Goal: Use online tool/utility: Utilize a website feature to perform a specific function

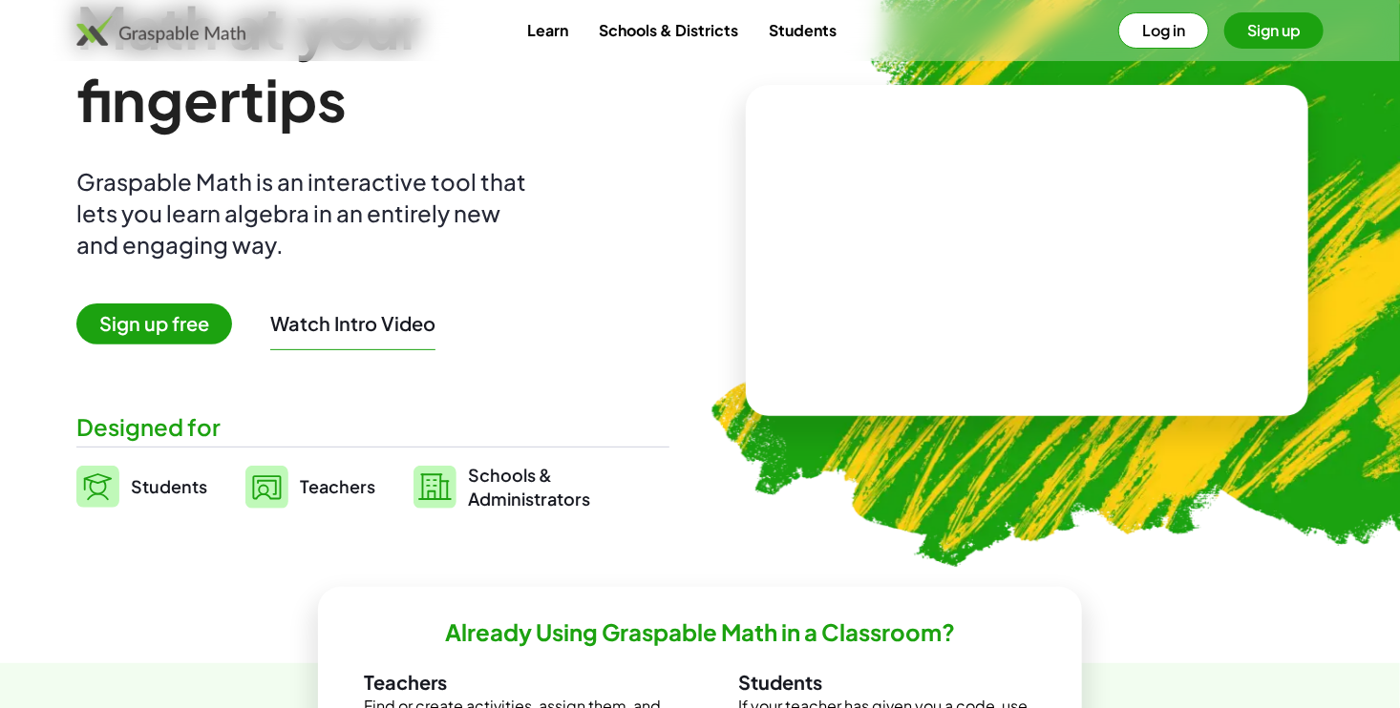
scroll to position [115, 0]
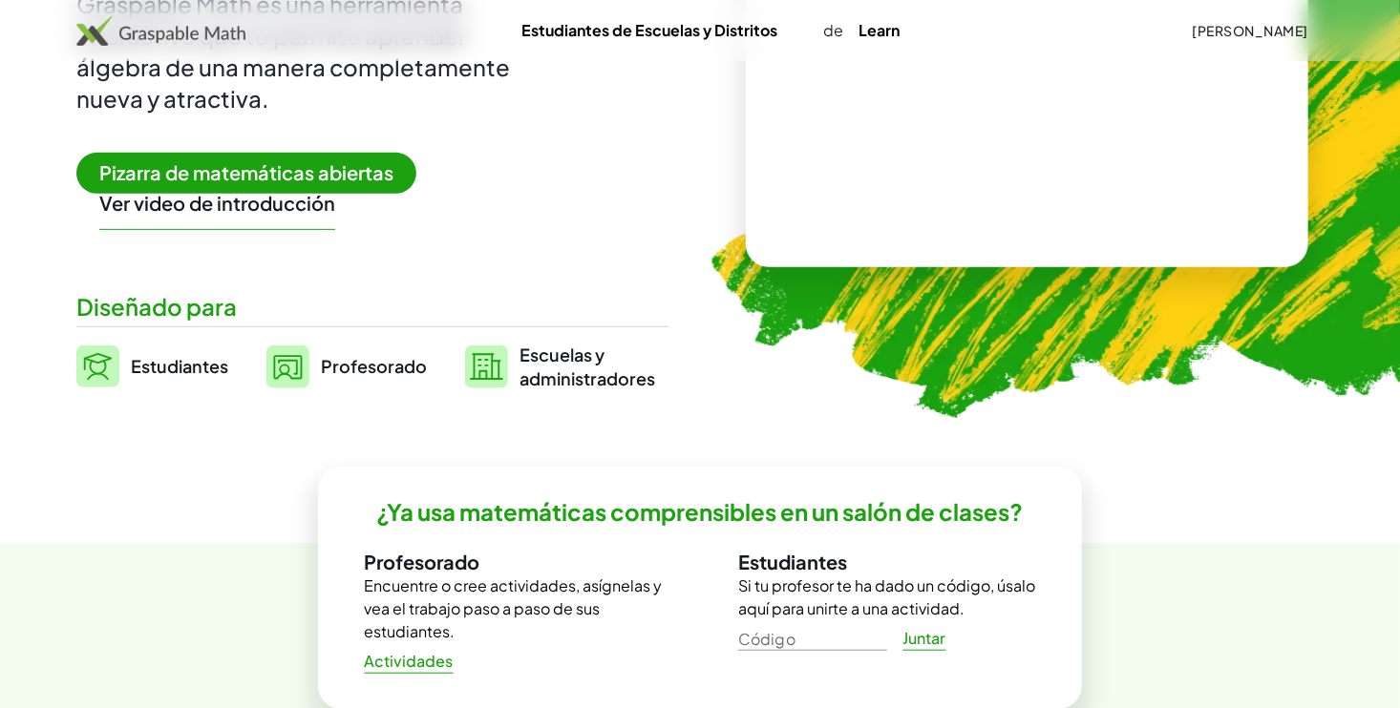
scroll to position [296, 0]
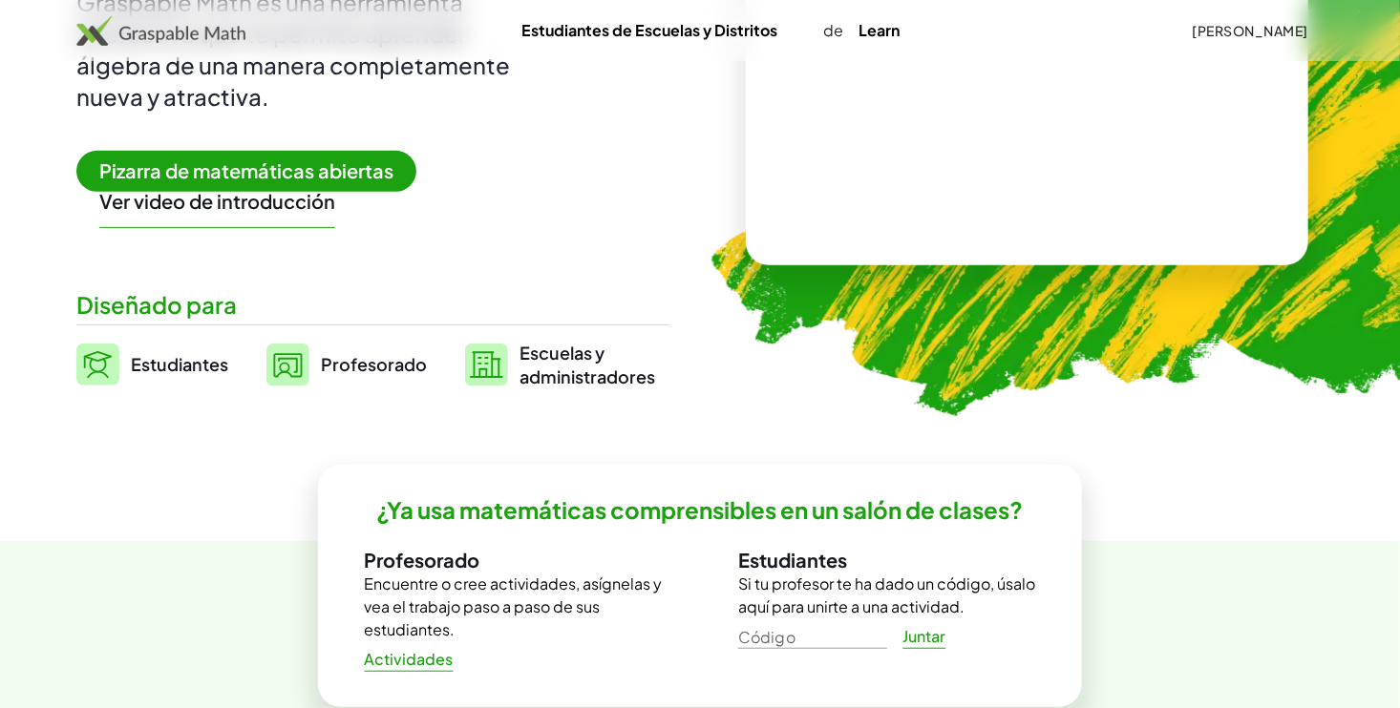
click at [207, 363] on span "Estudiantes" at bounding box center [179, 364] width 97 height 22
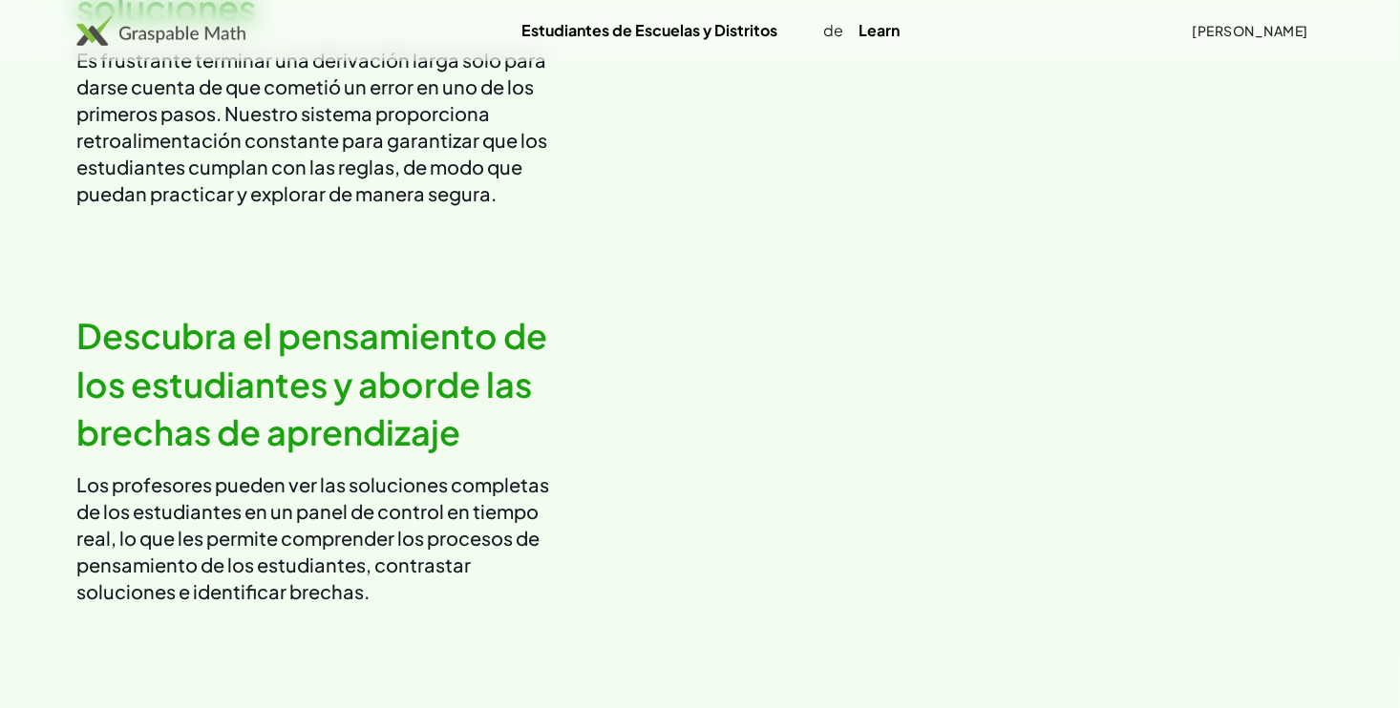
scroll to position [2482, 0]
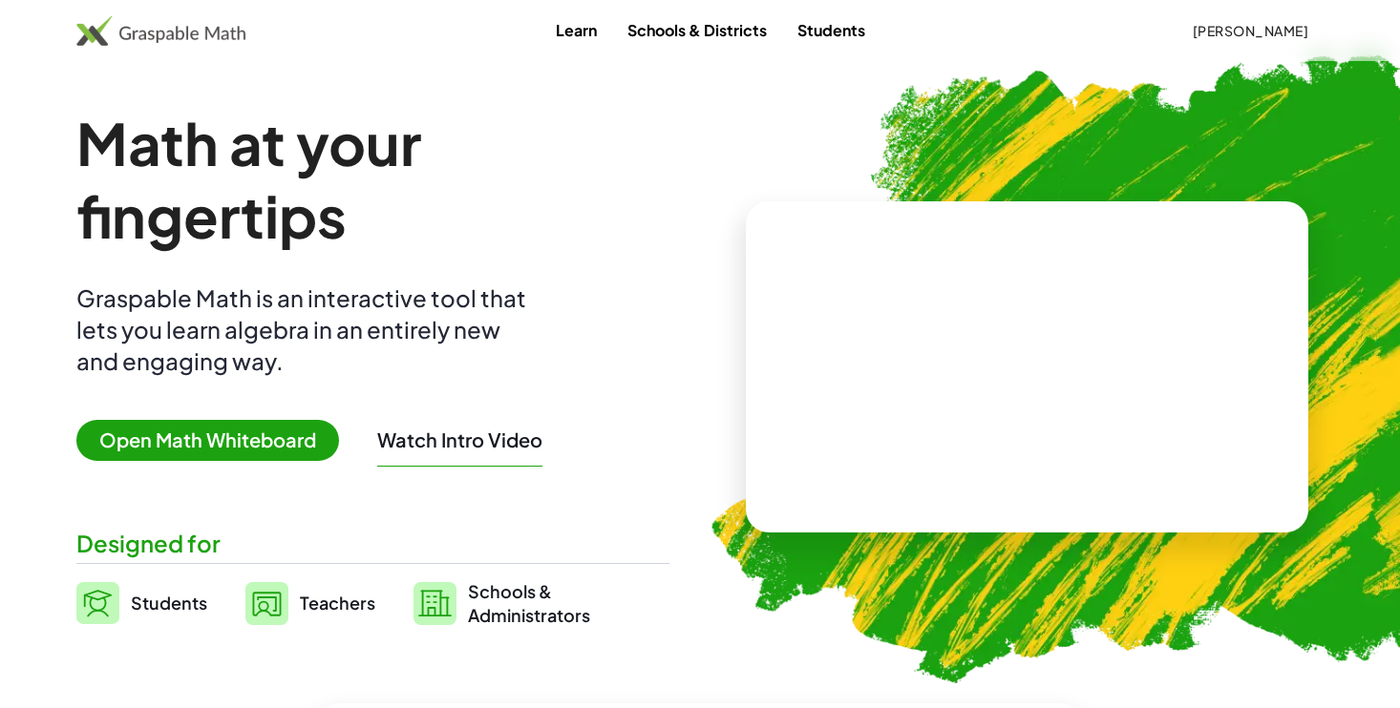
scroll to position [82, 0]
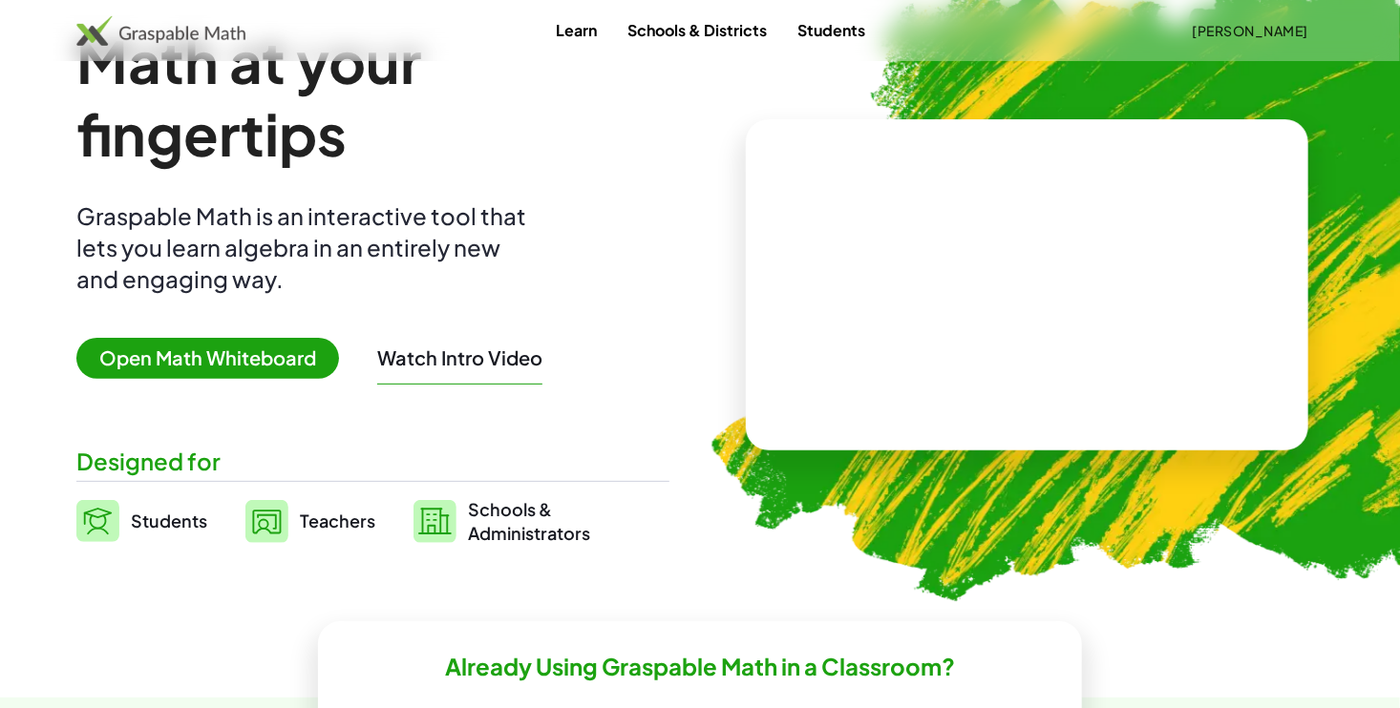
click at [297, 371] on span "Open Math Whiteboard" at bounding box center [207, 358] width 263 height 41
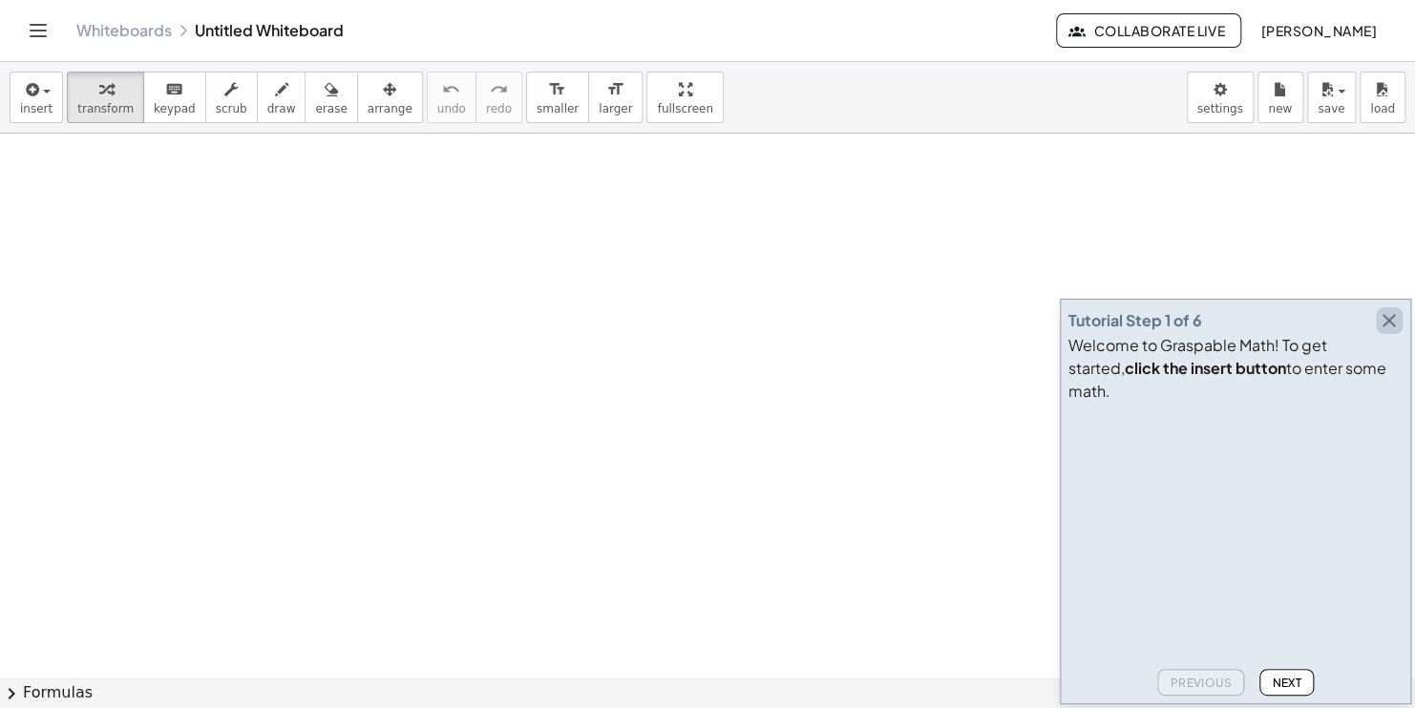
click at [1386, 332] on icon "button" at bounding box center [1389, 320] width 23 height 23
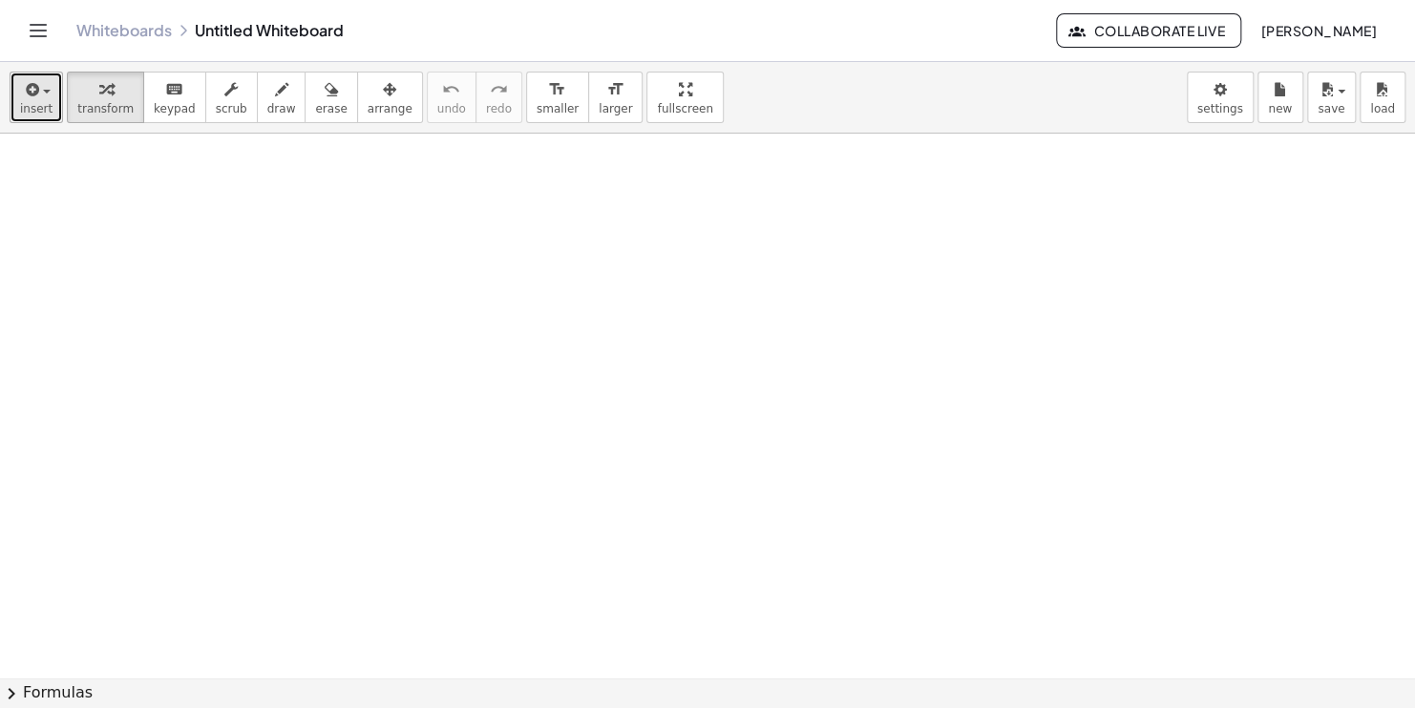
click at [12, 83] on button "insert" at bounding box center [36, 98] width 53 height 52
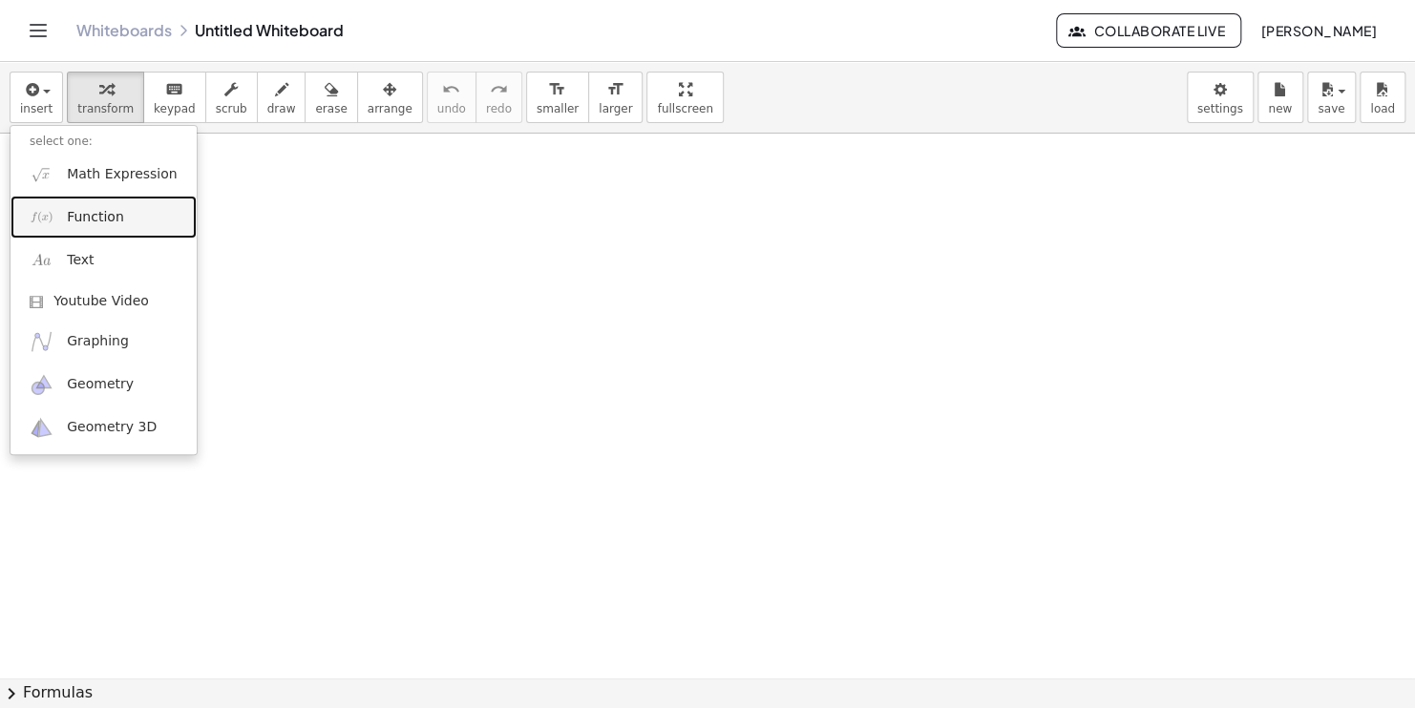
click at [80, 230] on link "Function" at bounding box center [104, 217] width 186 height 43
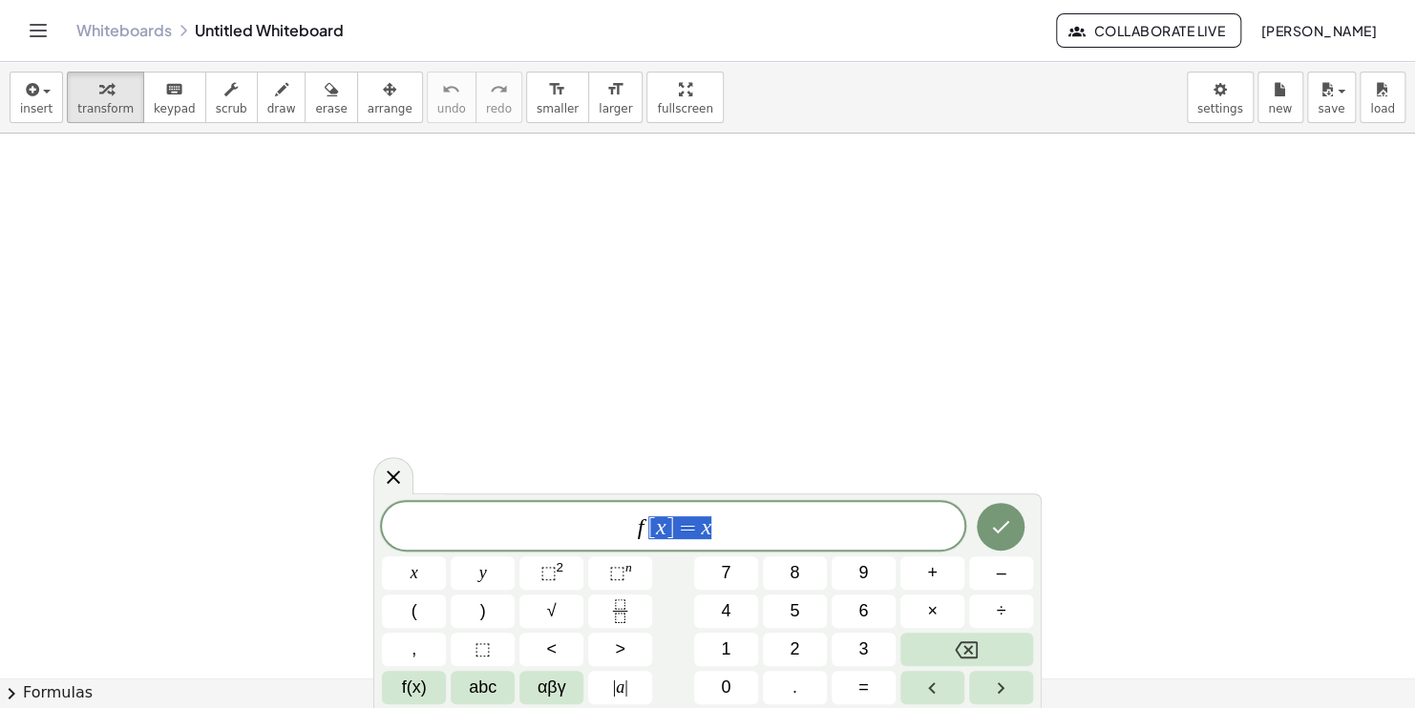
drag, startPoint x: 760, startPoint y: 505, endPoint x: 643, endPoint y: 519, distance: 118.3
click at [643, 519] on div "***** f [ x ] = x" at bounding box center [673, 526] width 582 height 48
click at [414, 687] on span "f(x)" at bounding box center [414, 688] width 25 height 26
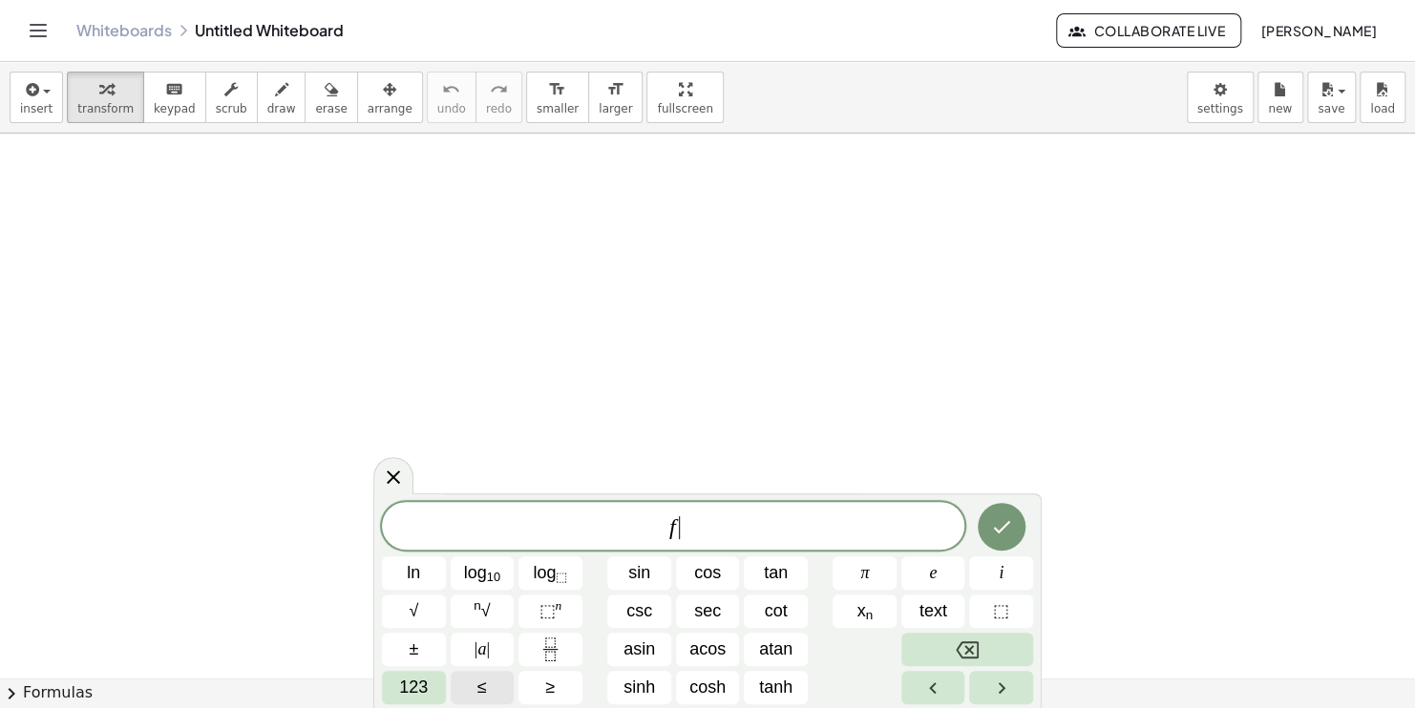
click at [414, 687] on span "123" at bounding box center [413, 688] width 29 height 26
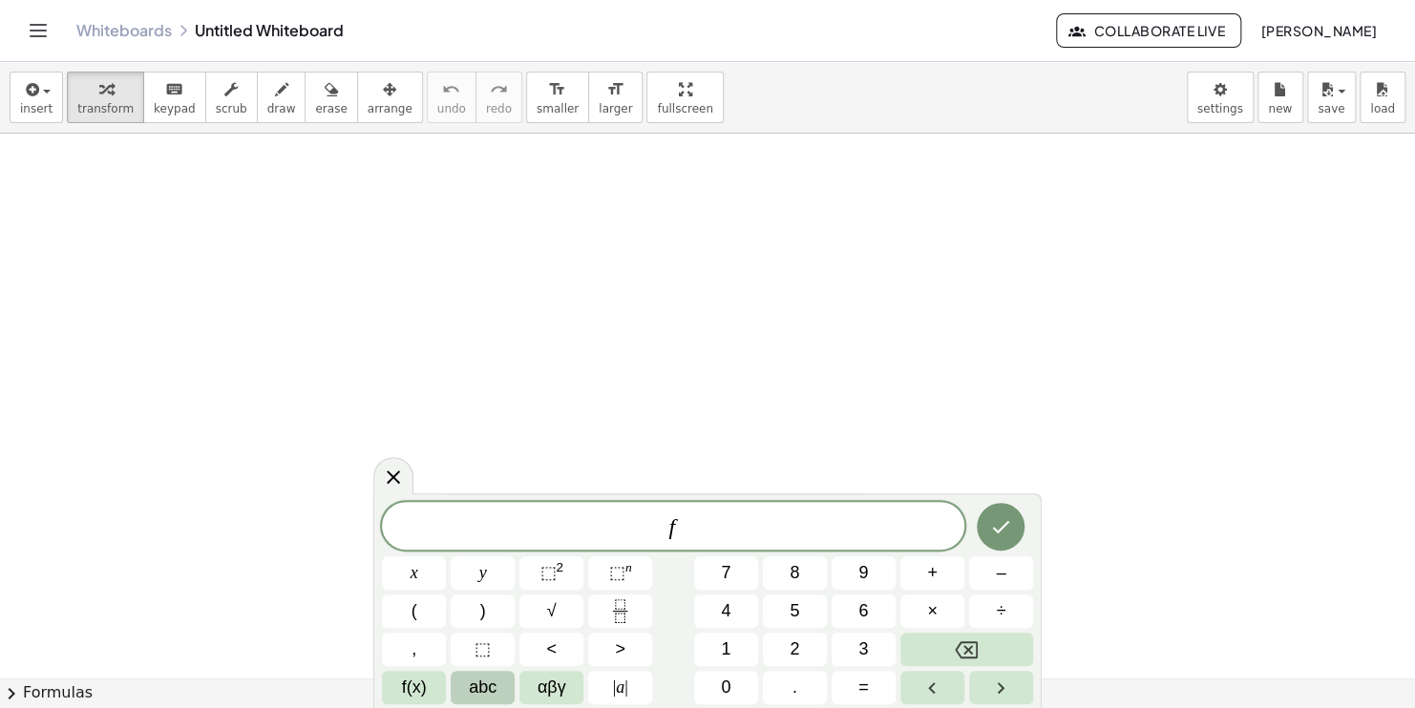
click at [464, 687] on button "abc" at bounding box center [483, 687] width 64 height 33
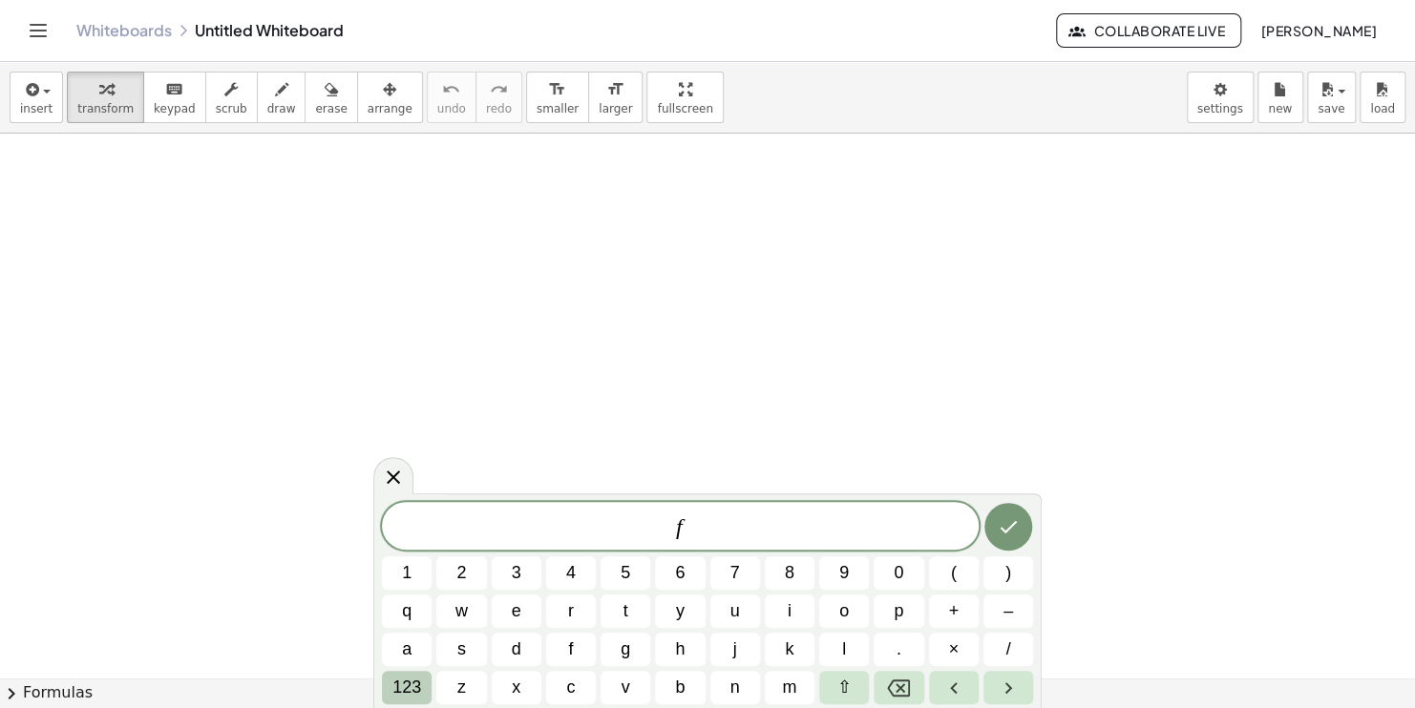
click at [421, 685] on button "123" at bounding box center [407, 687] width 50 height 33
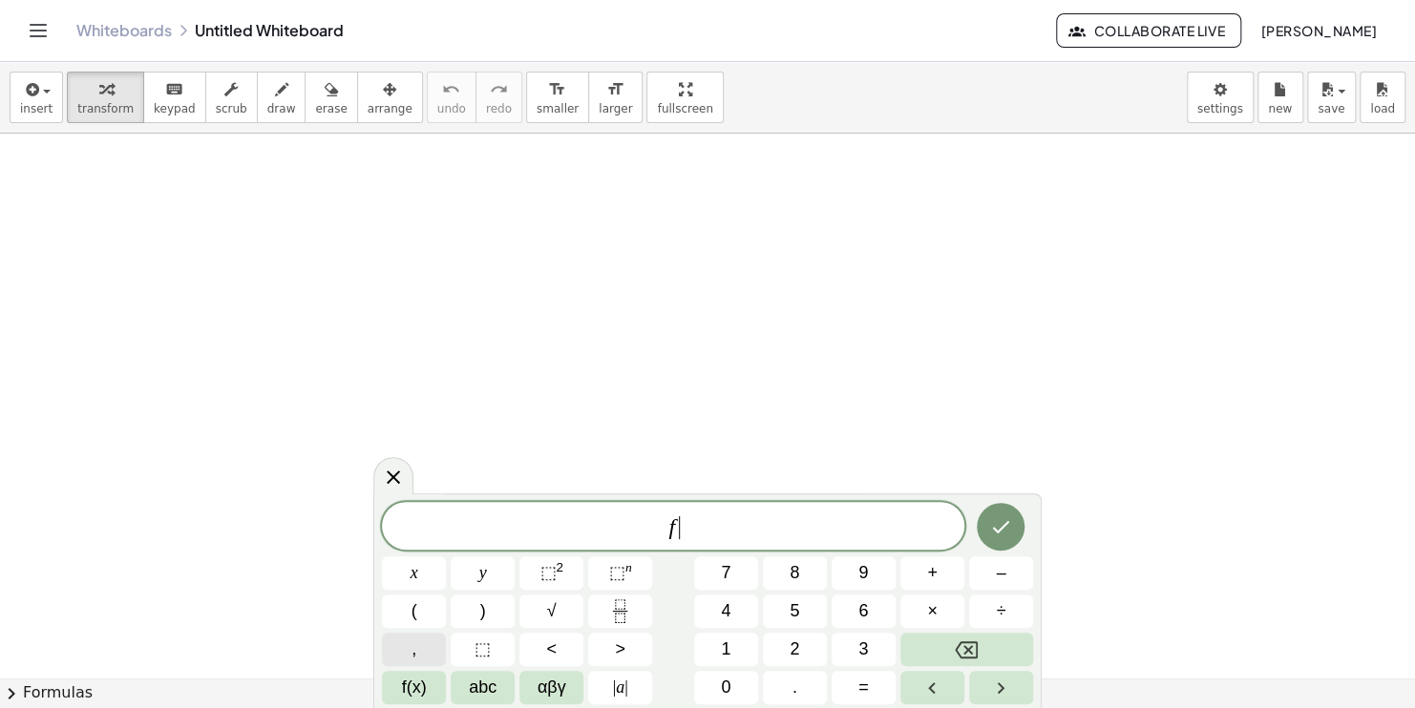
click at [435, 662] on button "," at bounding box center [414, 649] width 64 height 33
click at [561, 692] on span "αβγ" at bounding box center [552, 688] width 29 height 26
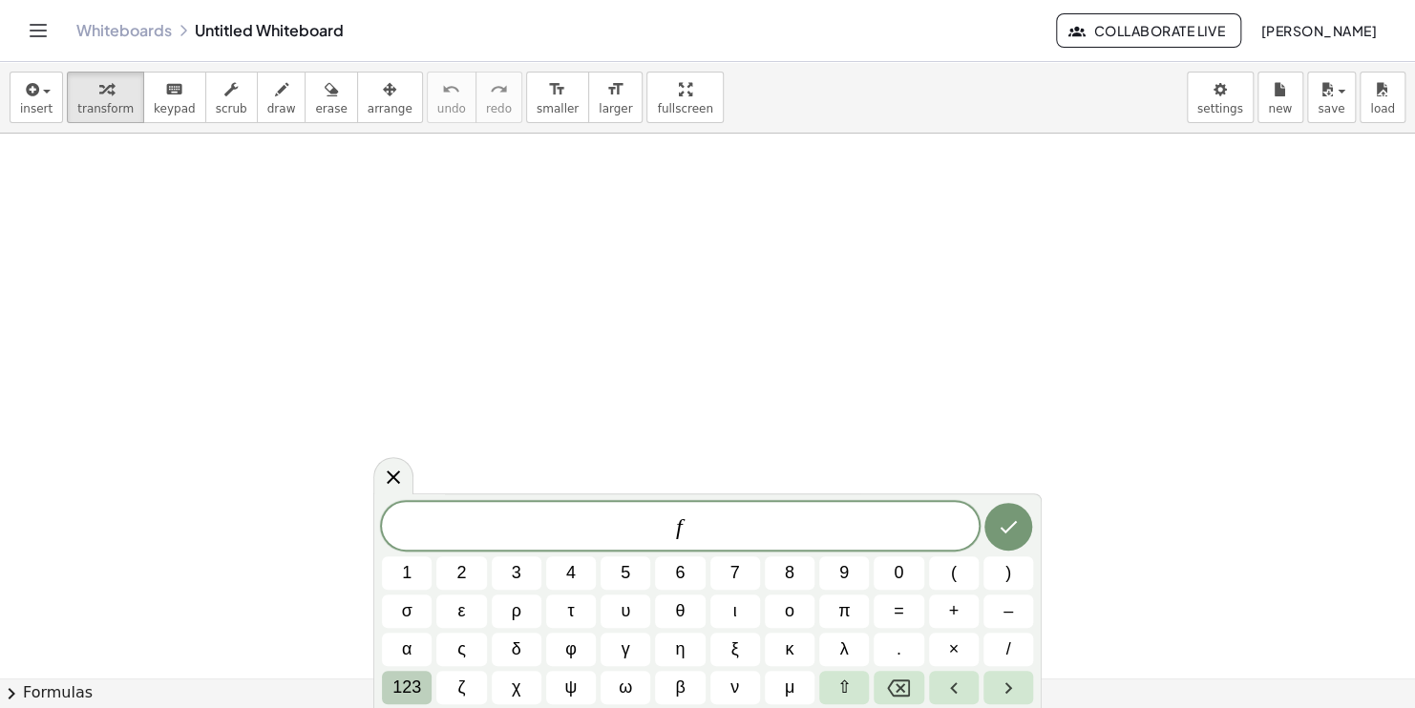
click at [412, 692] on span "123" at bounding box center [406, 688] width 29 height 26
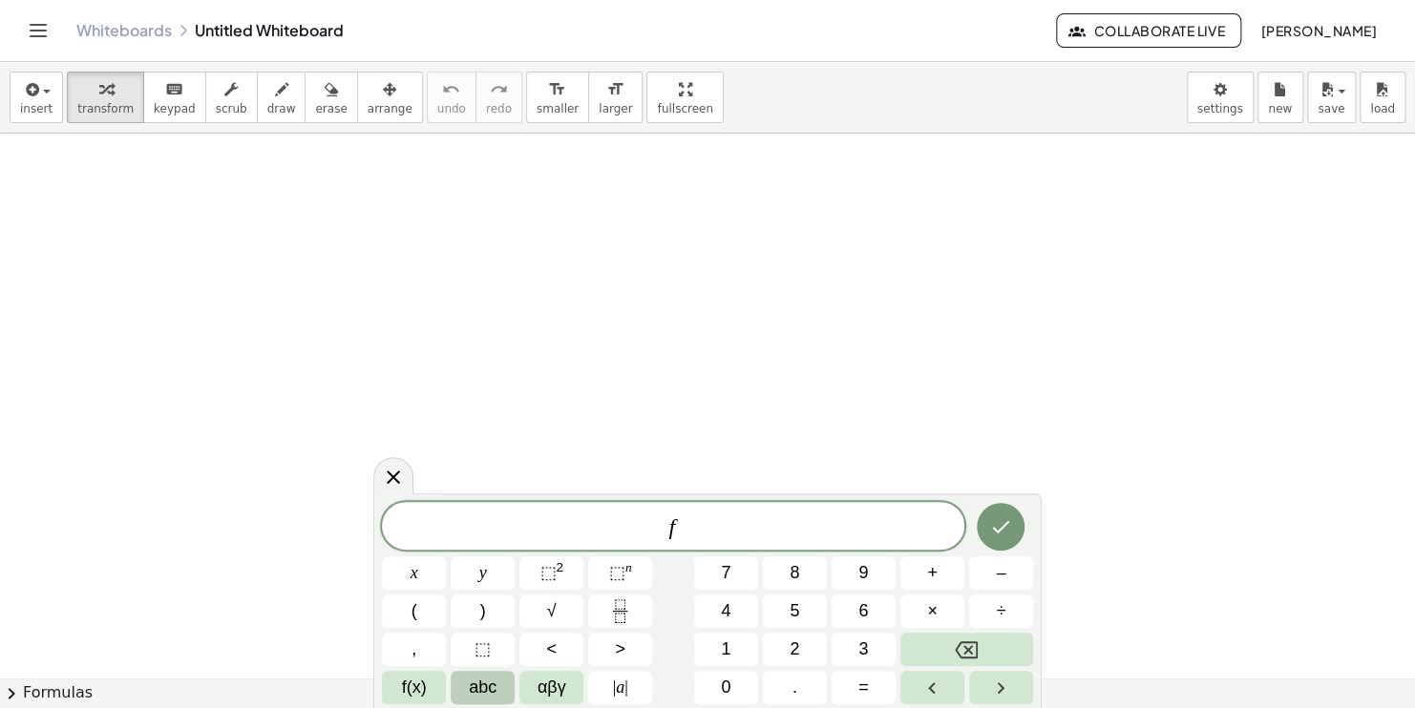
click at [507, 678] on button "abc" at bounding box center [483, 687] width 64 height 33
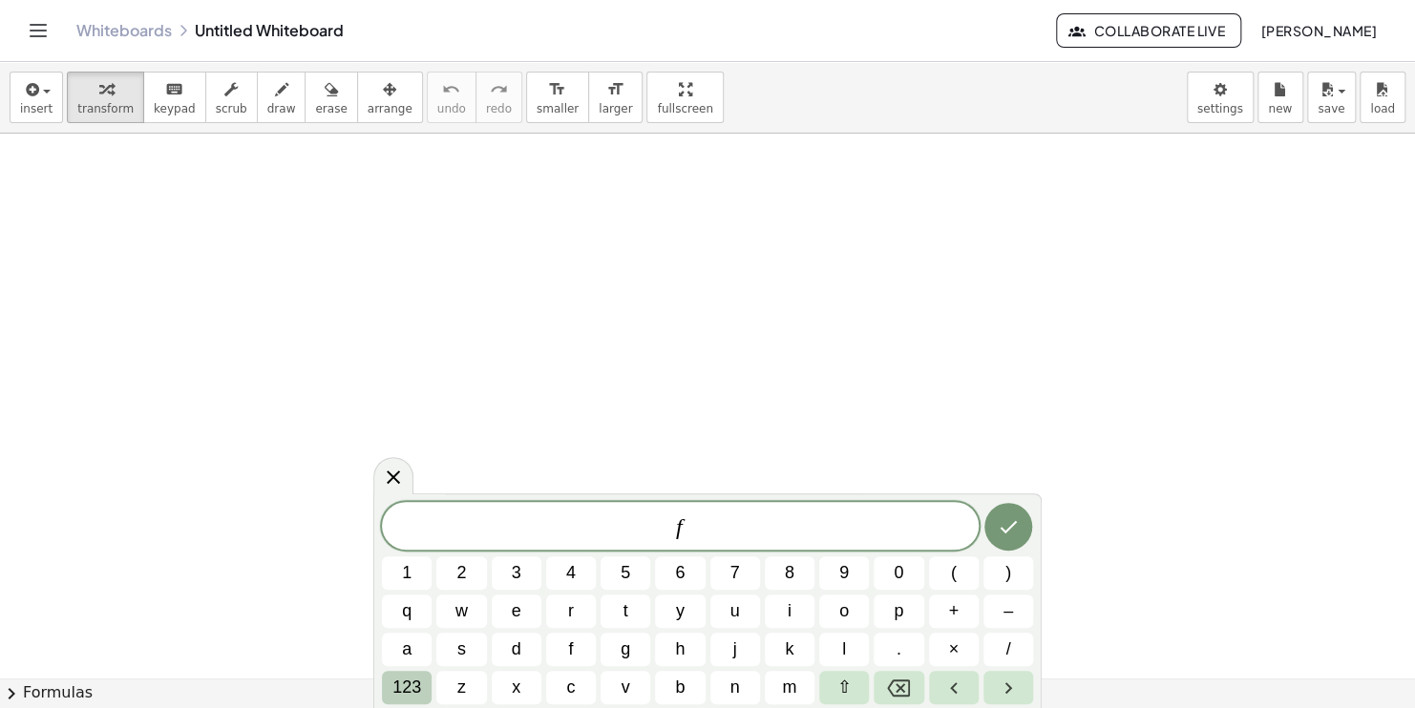
click at [413, 687] on span "123" at bounding box center [406, 688] width 29 height 26
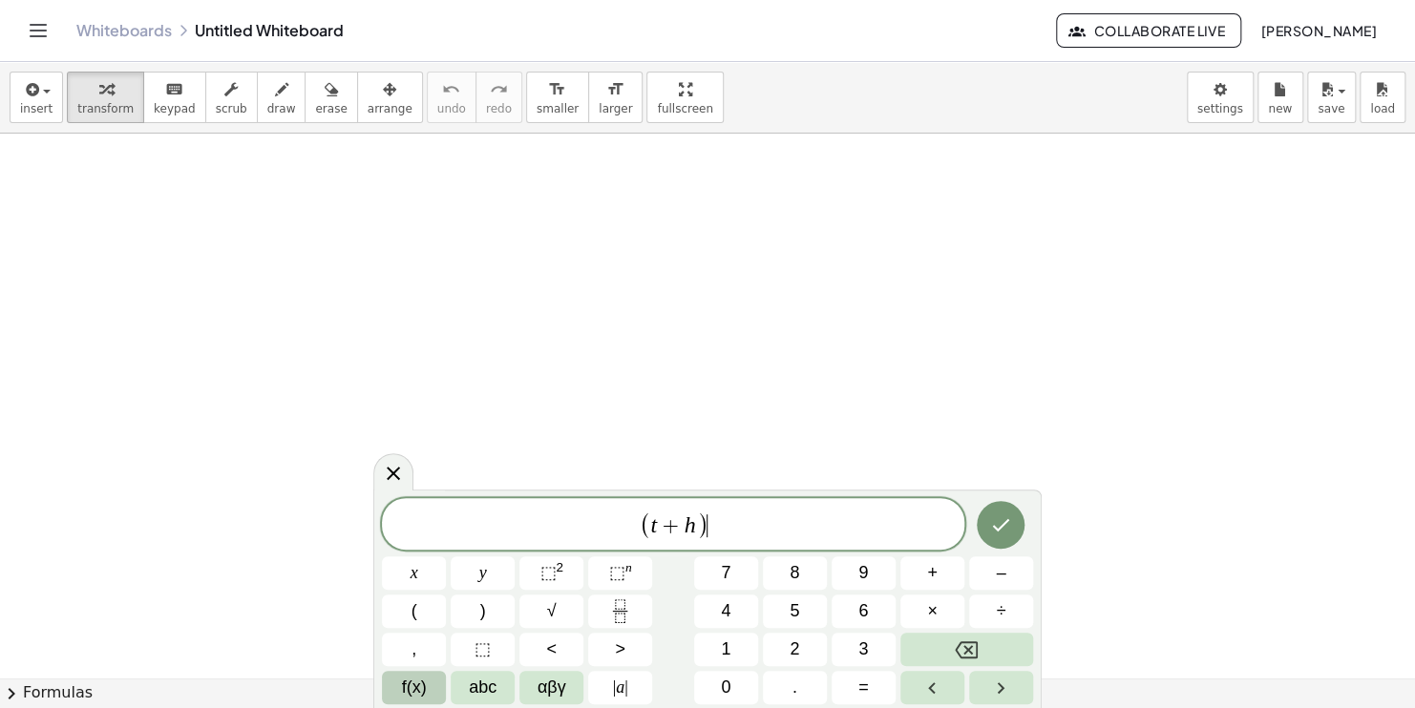
click at [413, 684] on span "f(x)" at bounding box center [414, 688] width 25 height 26
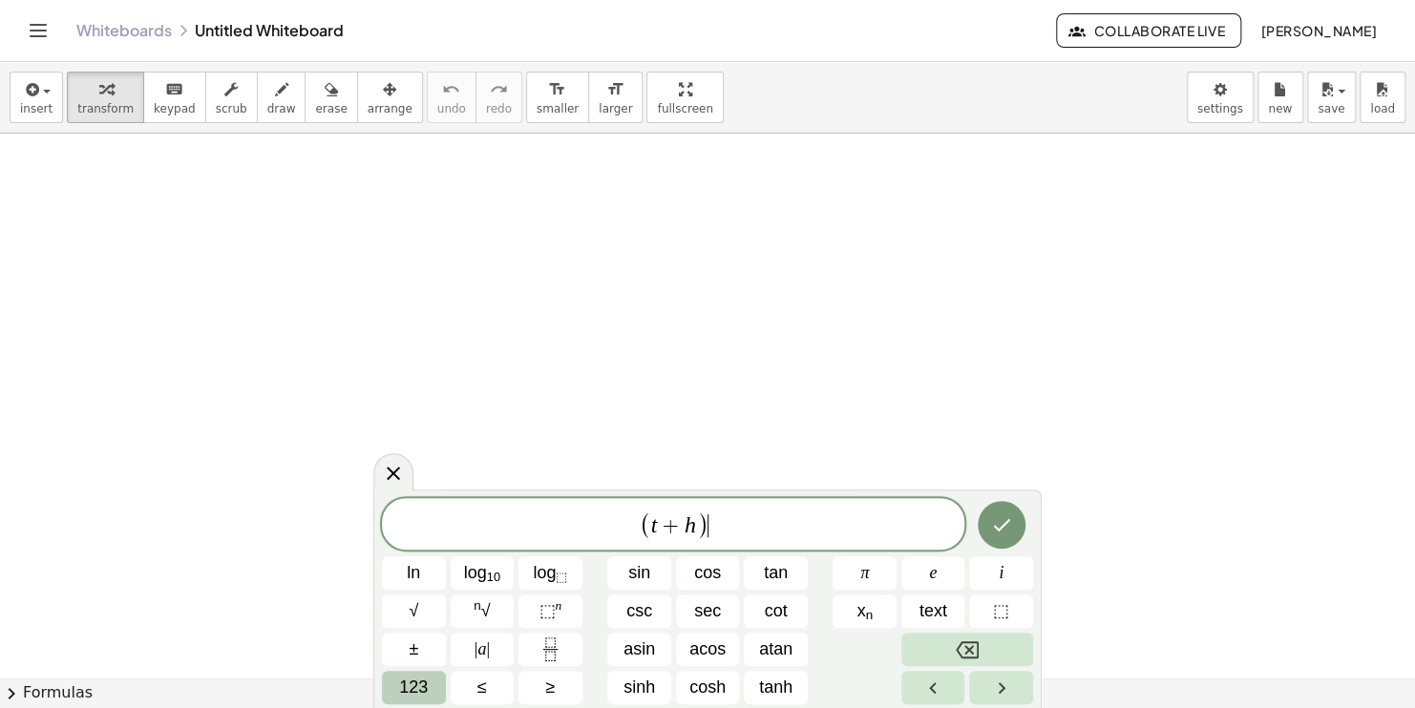
click at [412, 685] on span "123" at bounding box center [413, 688] width 29 height 26
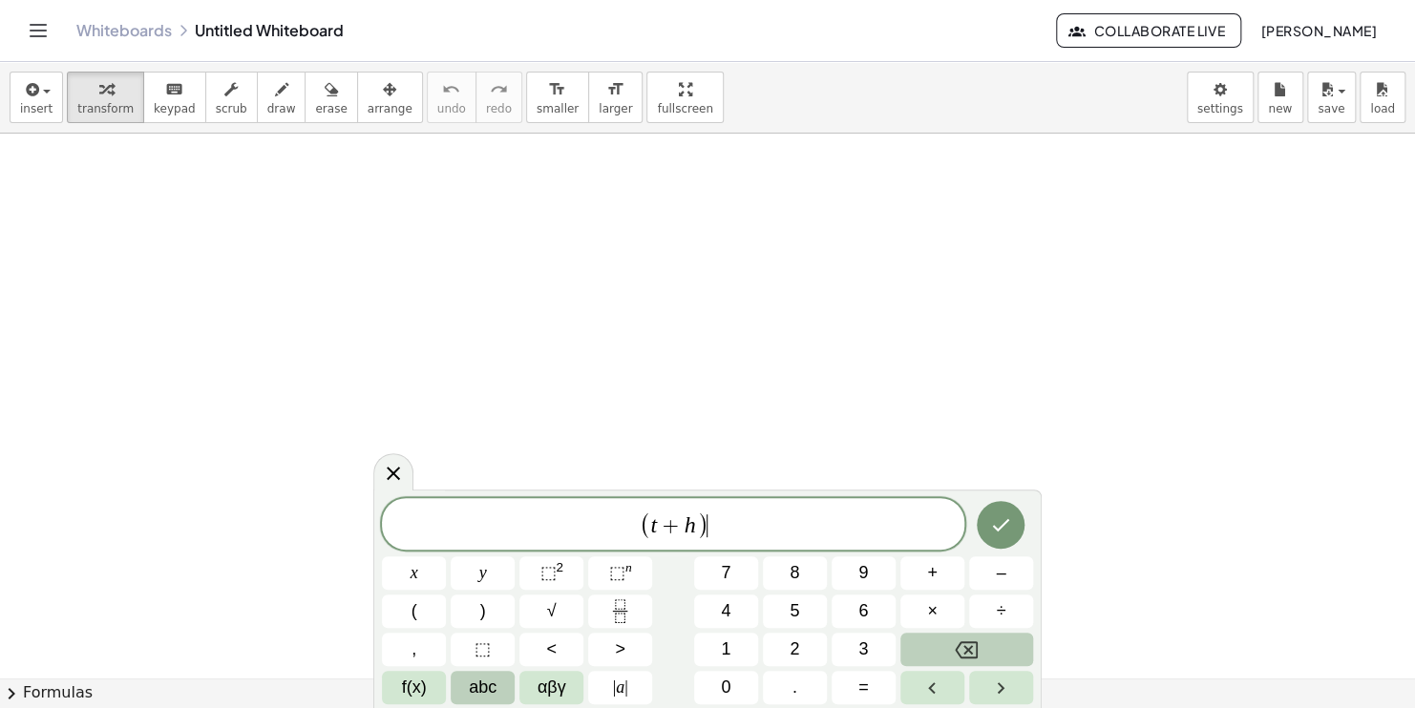
click at [469, 688] on span "abc" at bounding box center [483, 688] width 28 height 26
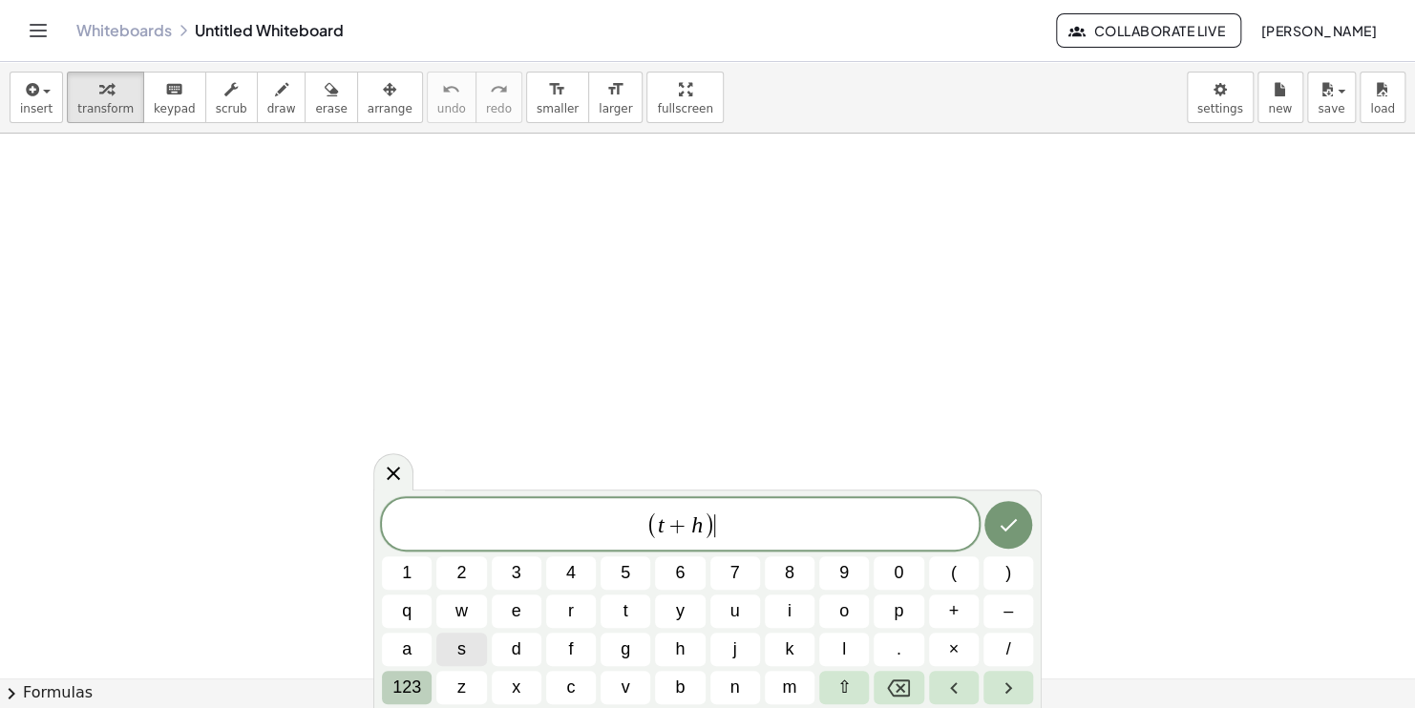
click at [409, 684] on span "123" at bounding box center [406, 688] width 29 height 26
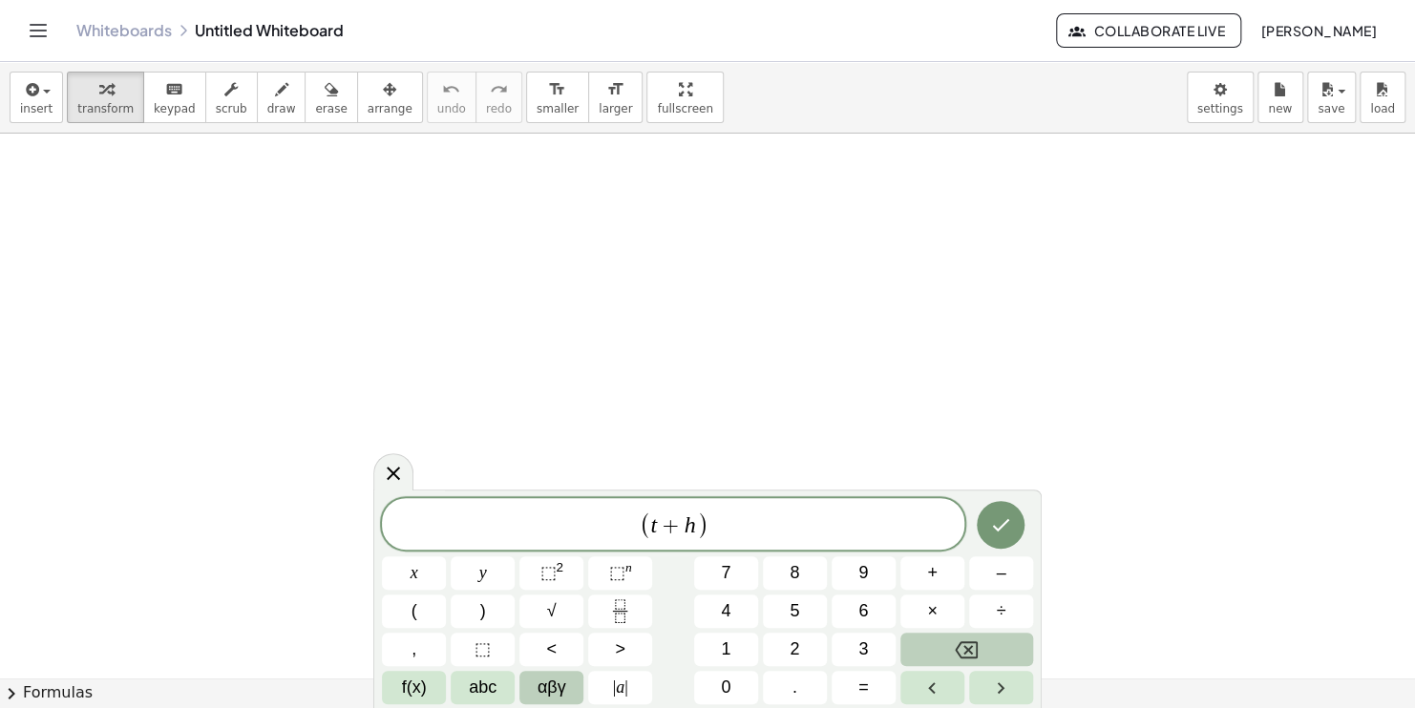
click at [565, 688] on span "αβγ" at bounding box center [552, 688] width 29 height 26
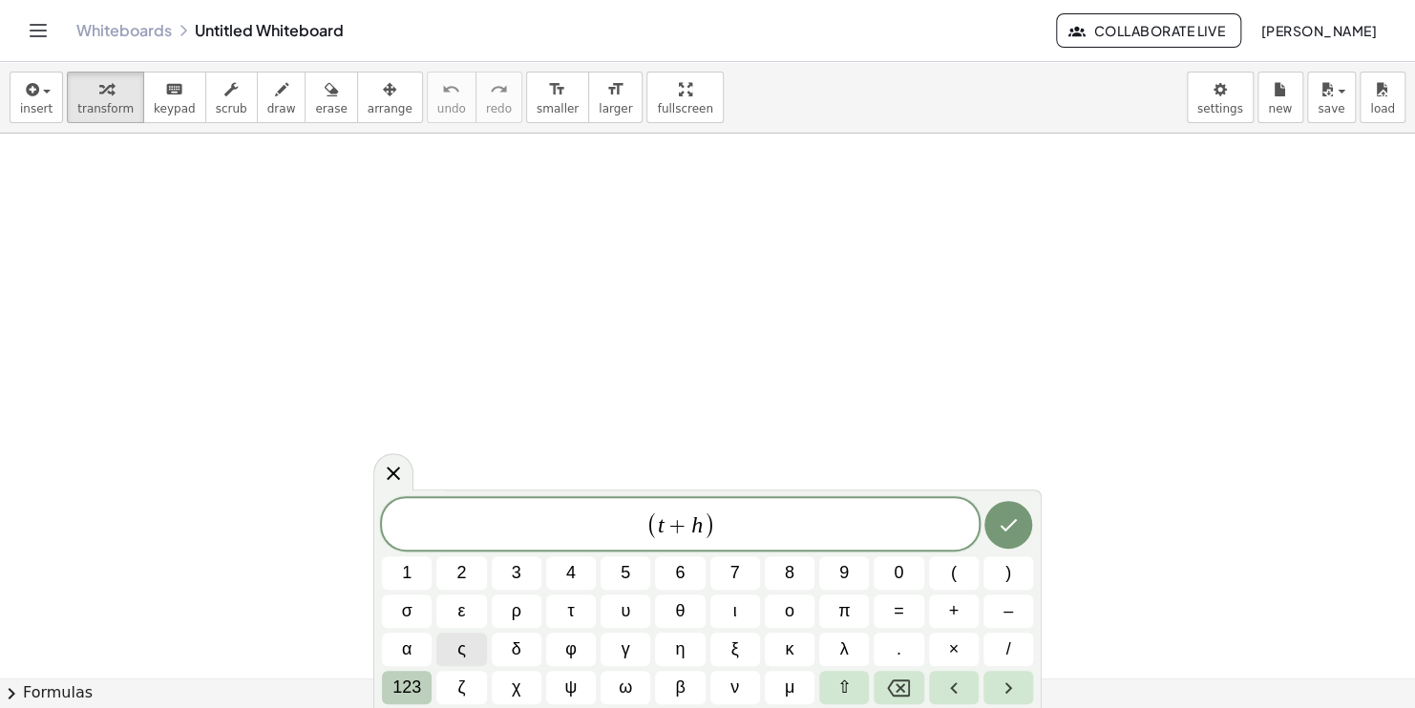
click at [420, 687] on button "123" at bounding box center [407, 687] width 50 height 33
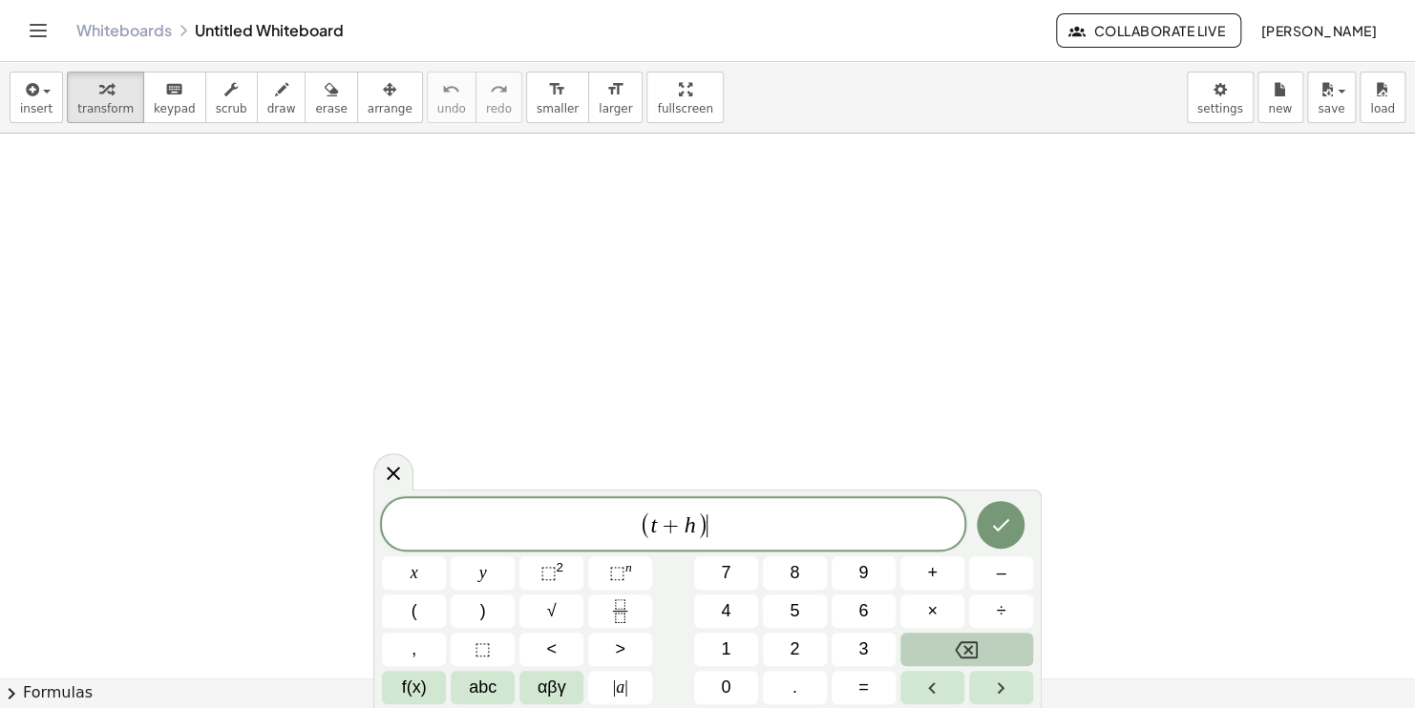
click at [420, 687] on span "f(x)" at bounding box center [414, 688] width 25 height 26
